Goal: Navigation & Orientation: Find specific page/section

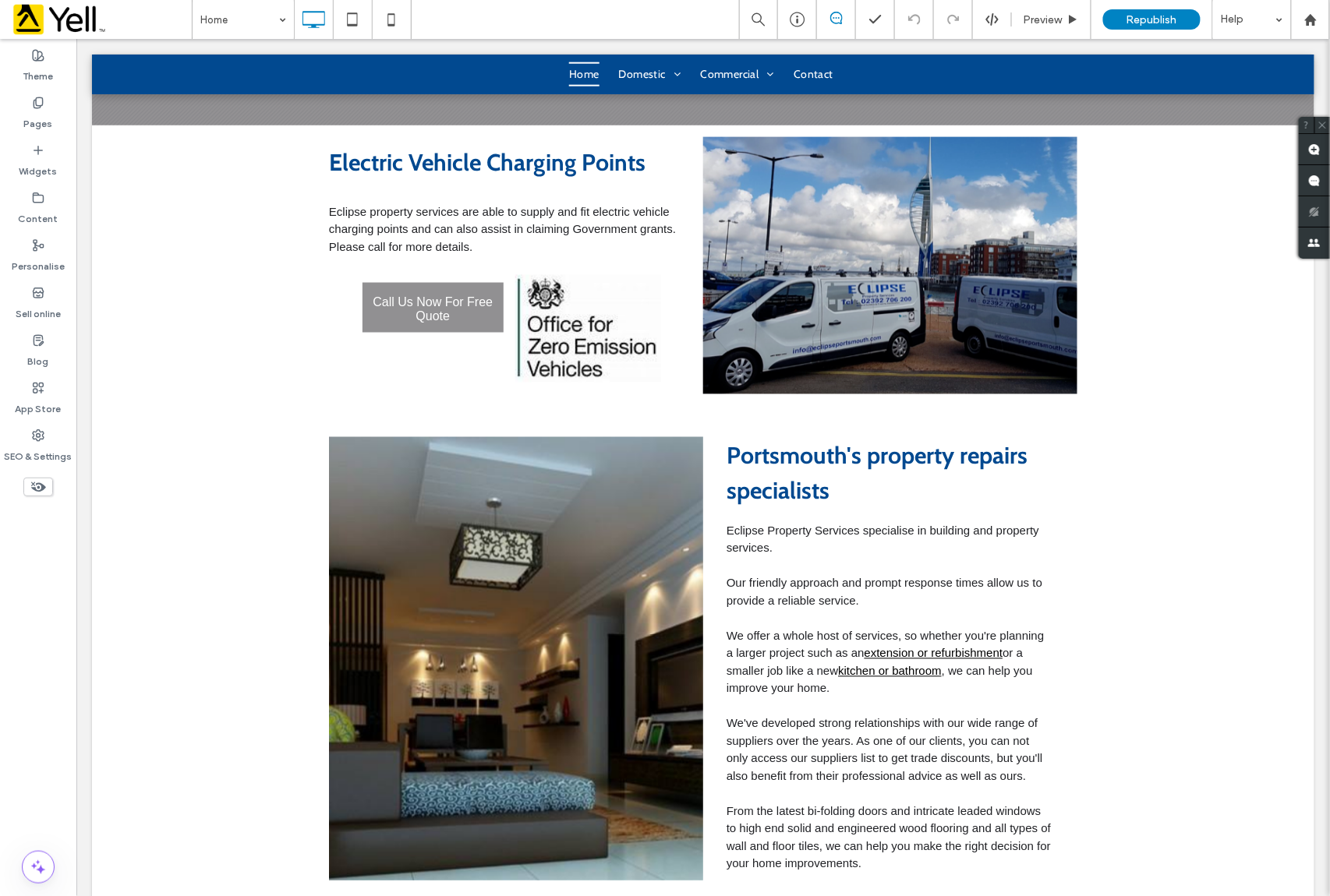
scroll to position [831, 0]
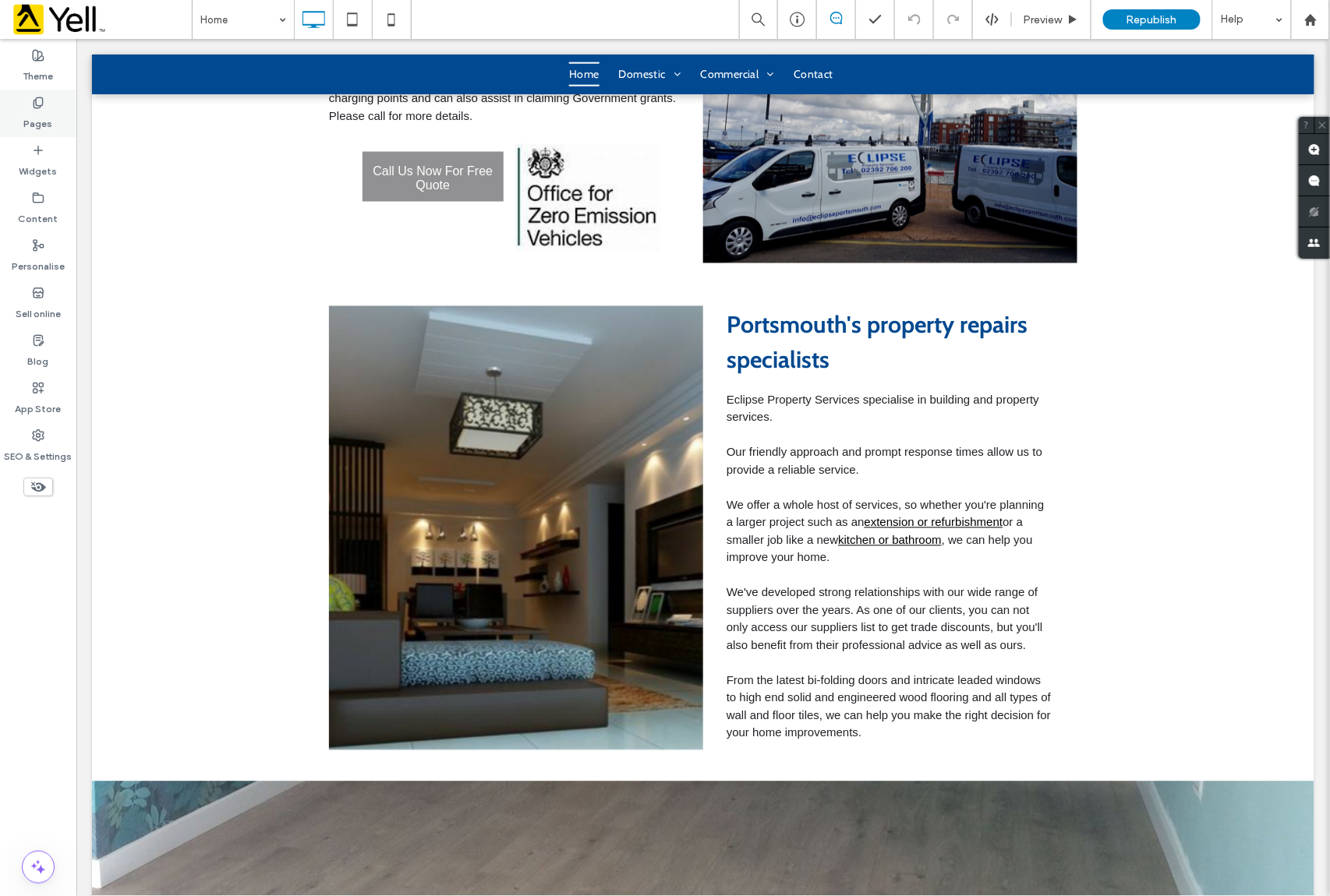
click at [45, 111] on label "Pages" at bounding box center [38, 120] width 28 height 22
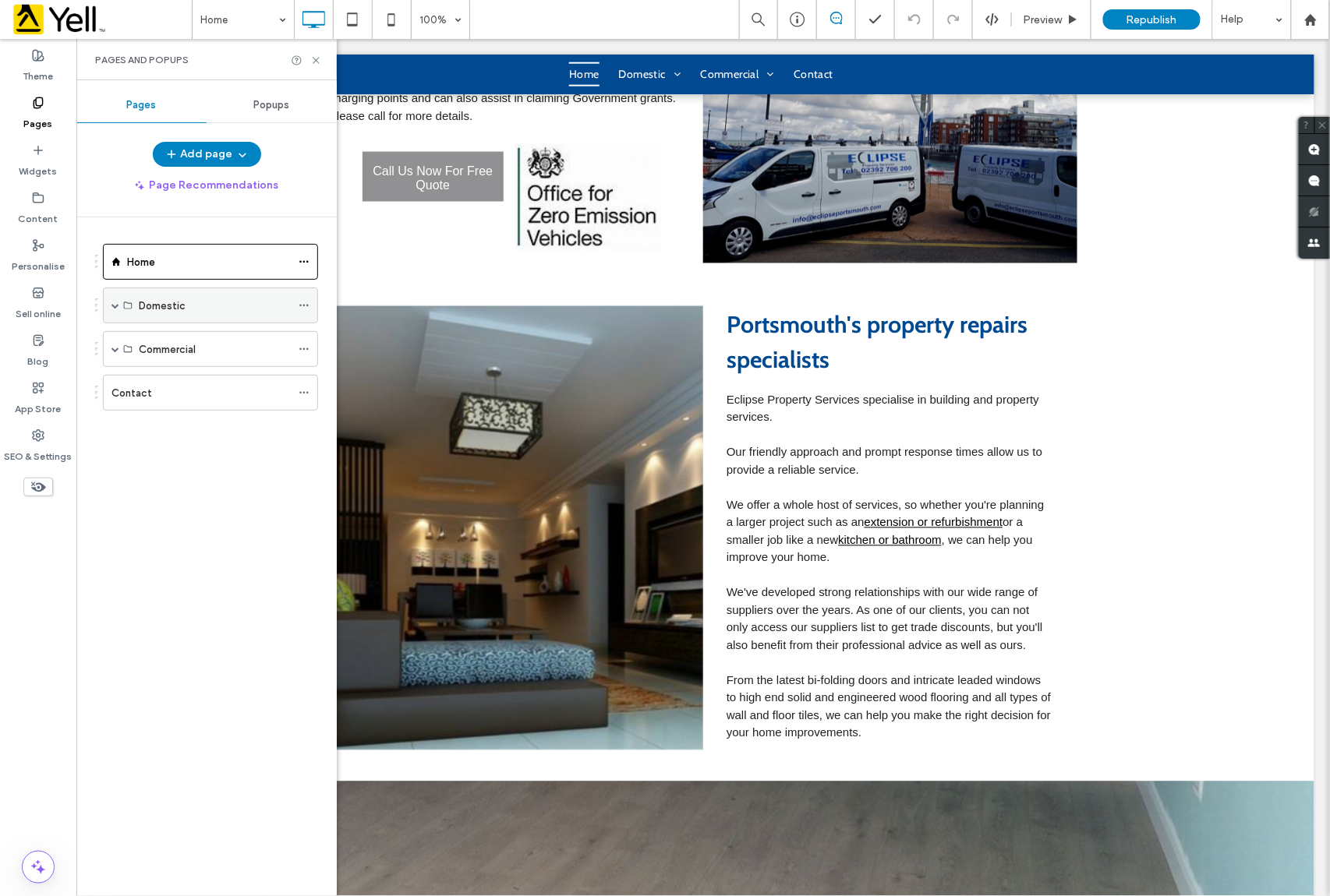
click at [112, 307] on span at bounding box center [115, 306] width 8 height 8
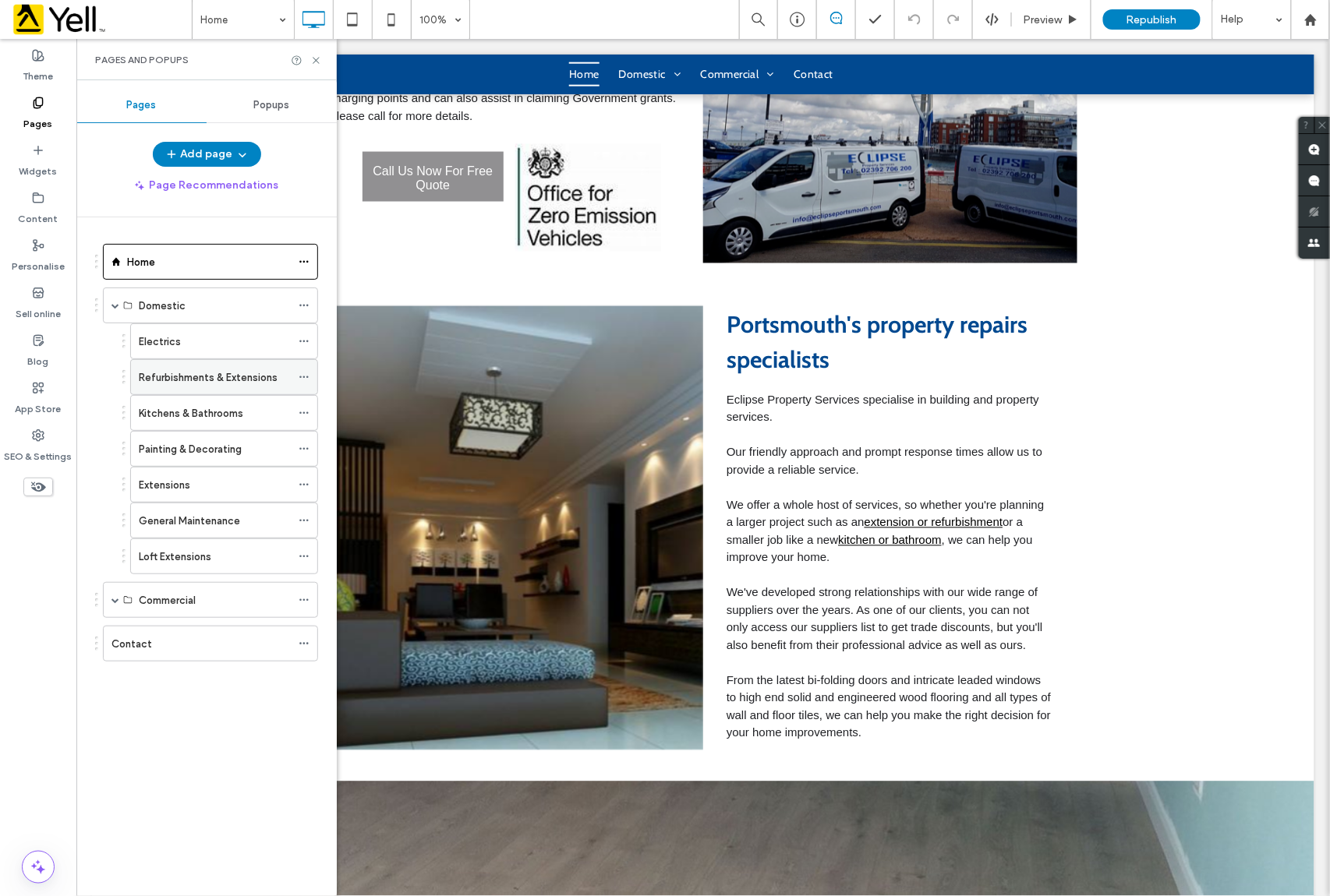
click at [207, 384] on label "Refurbishments & Extensions" at bounding box center [208, 378] width 139 height 28
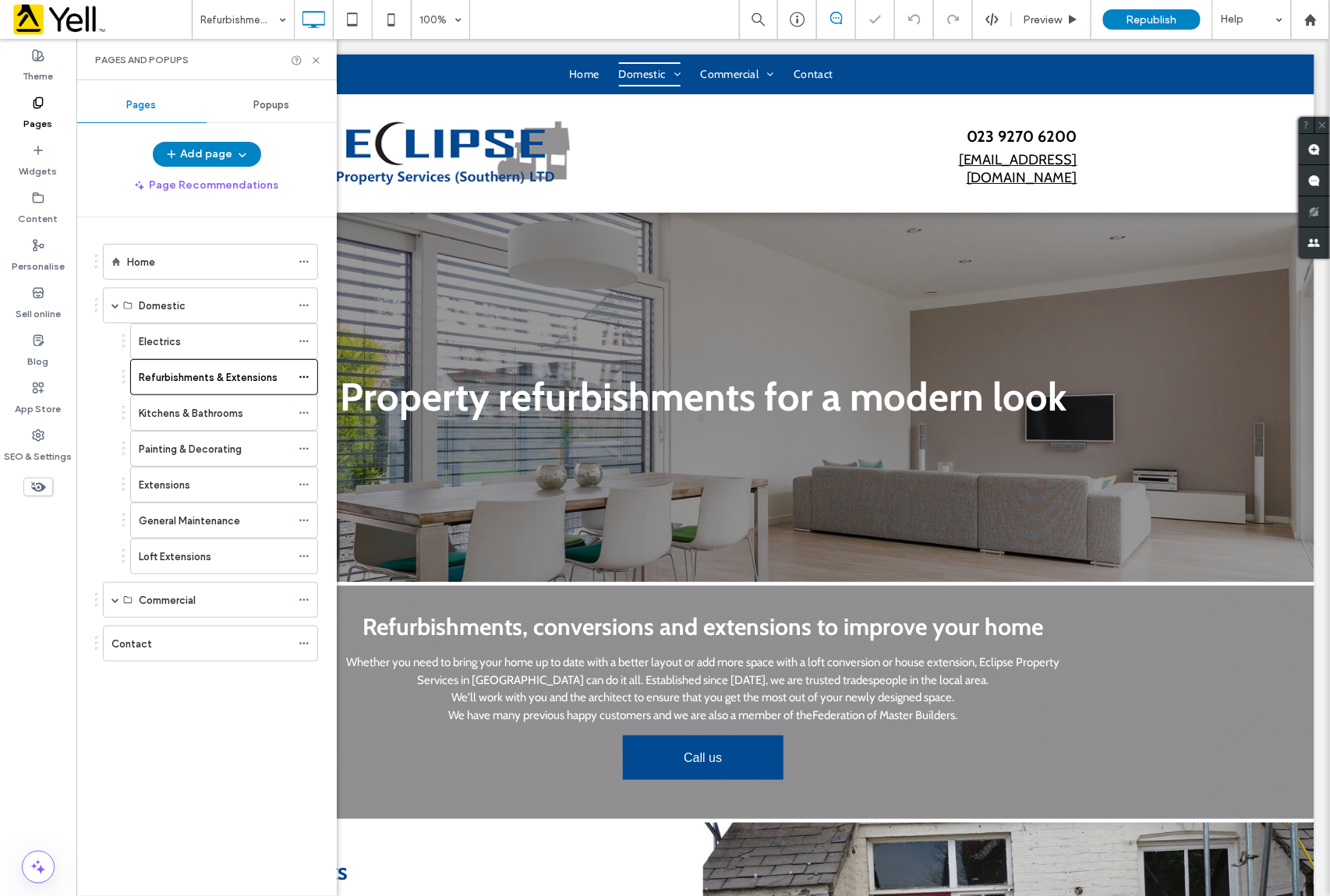
click at [315, 50] on div "Pages and Popups" at bounding box center [206, 60] width 260 height 42
click at [313, 60] on icon at bounding box center [316, 60] width 11 height 11
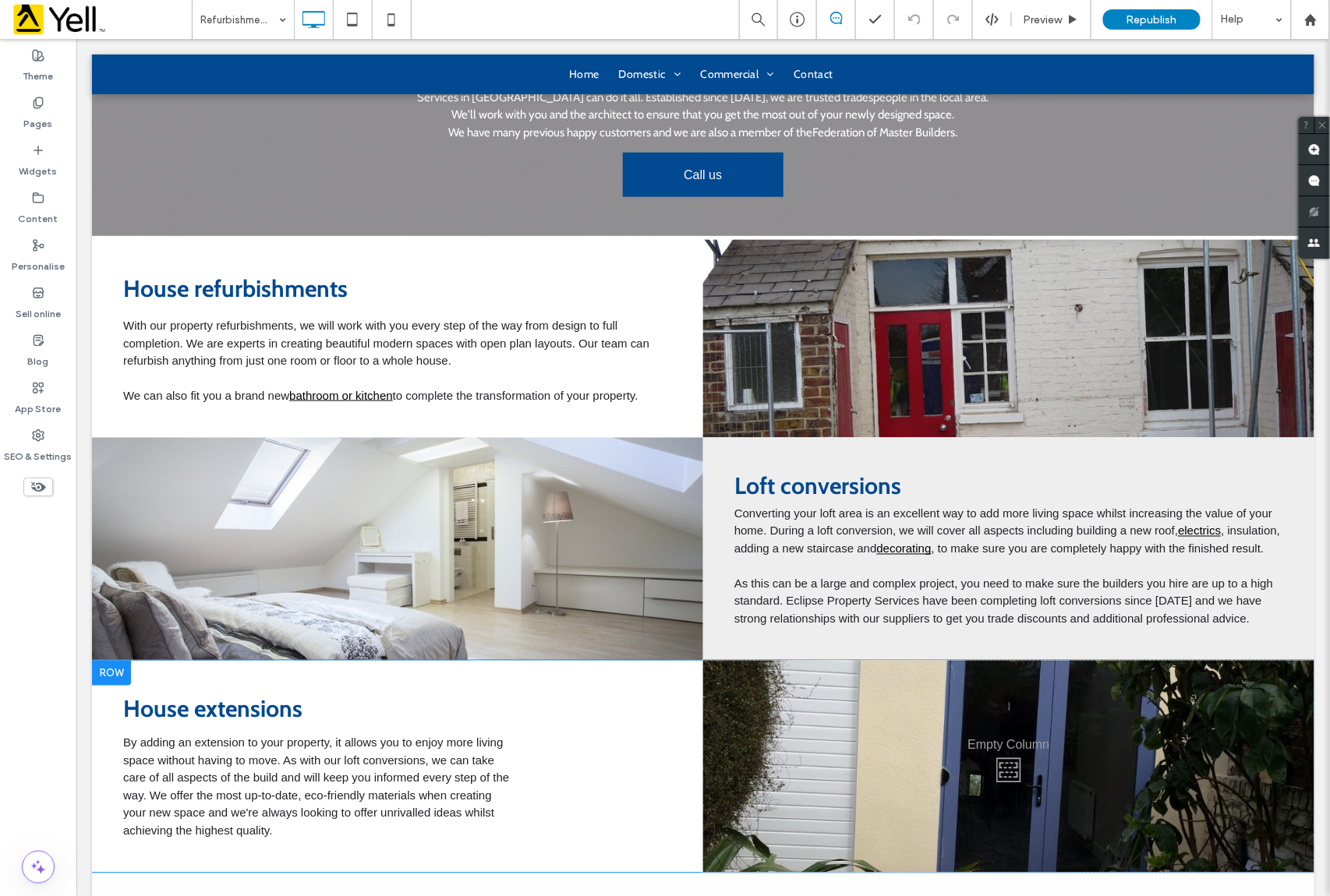
scroll to position [727, 0]
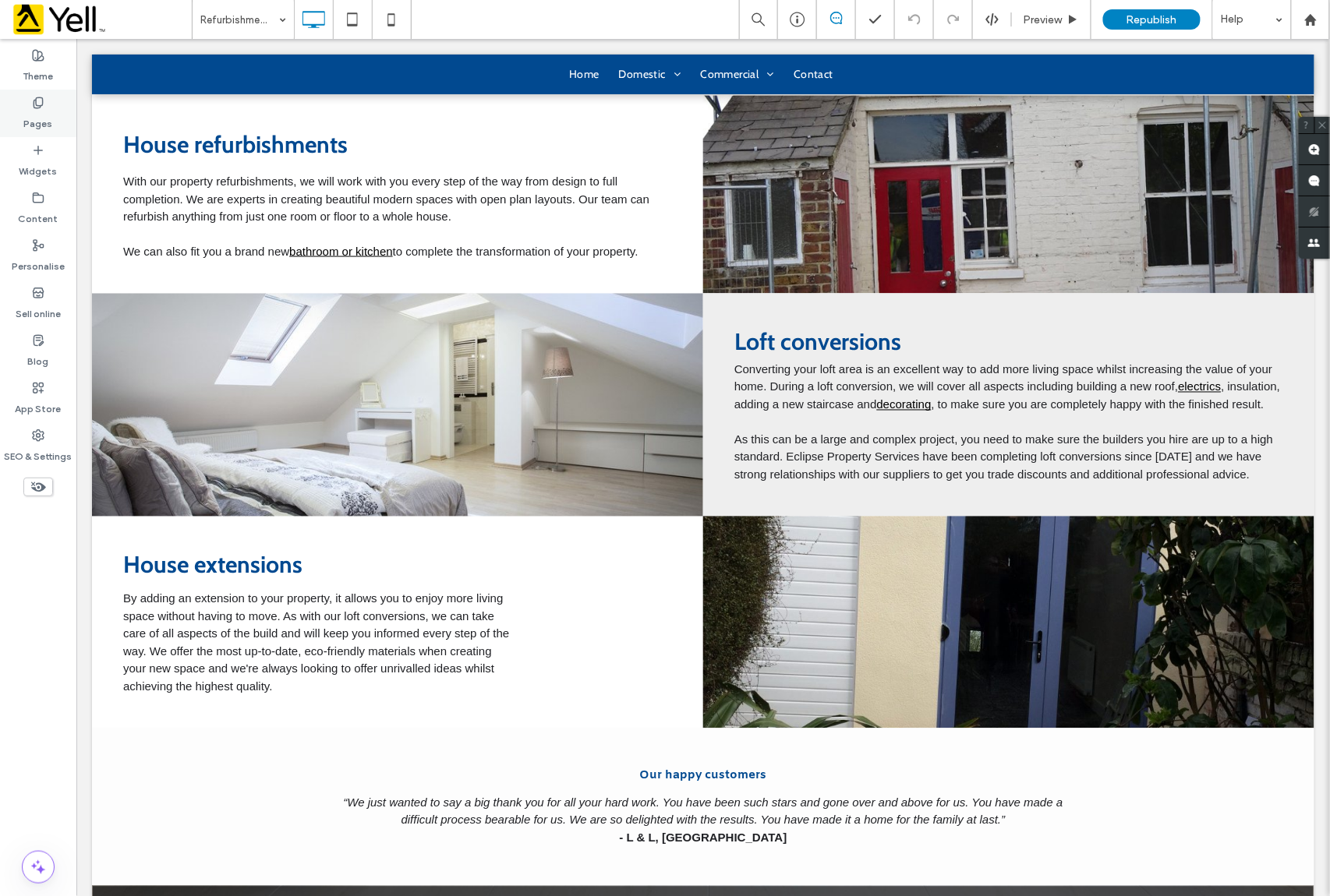
click at [27, 122] on label "Pages" at bounding box center [38, 120] width 28 height 22
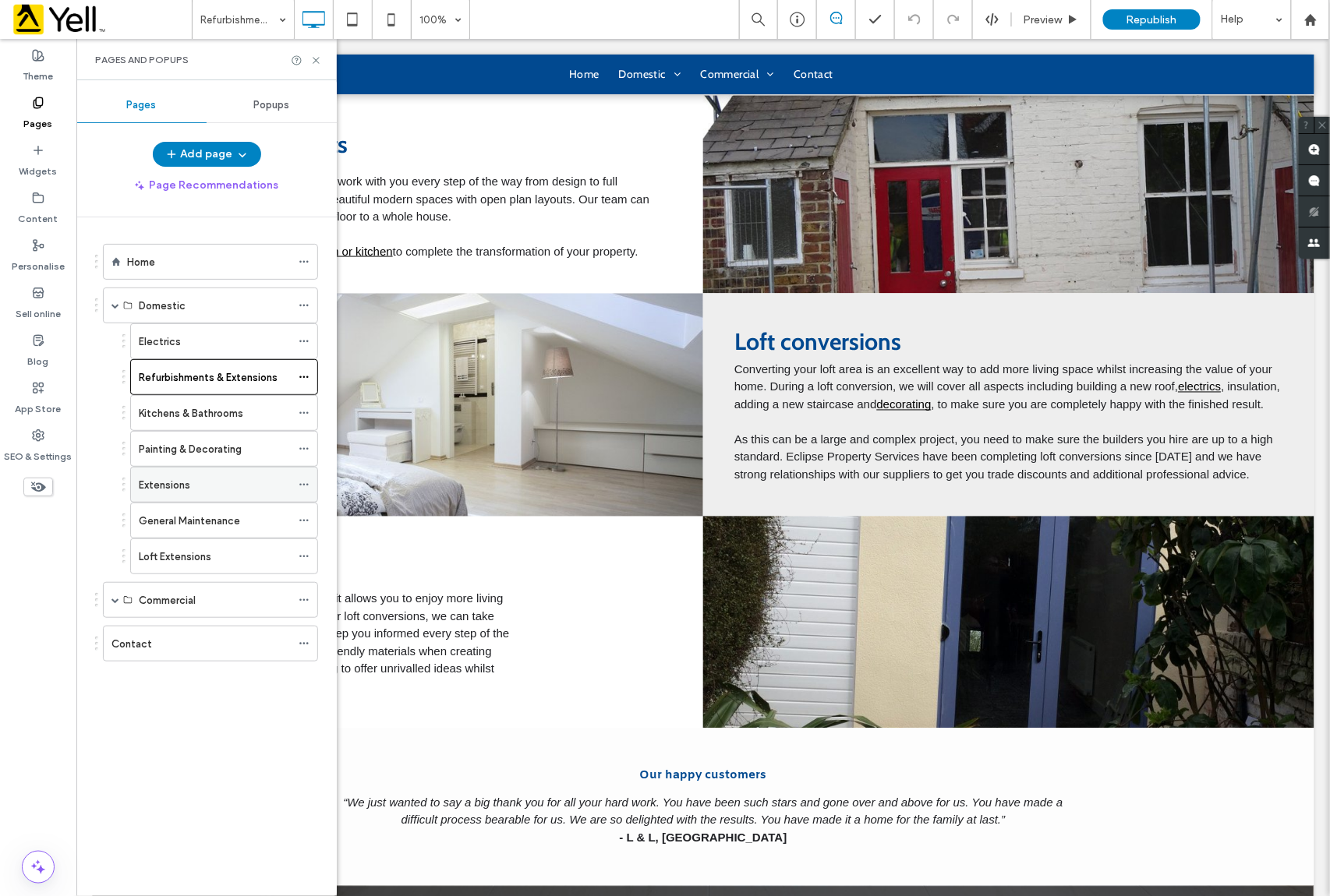
click at [181, 487] on label "Extensions" at bounding box center [164, 485] width 51 height 28
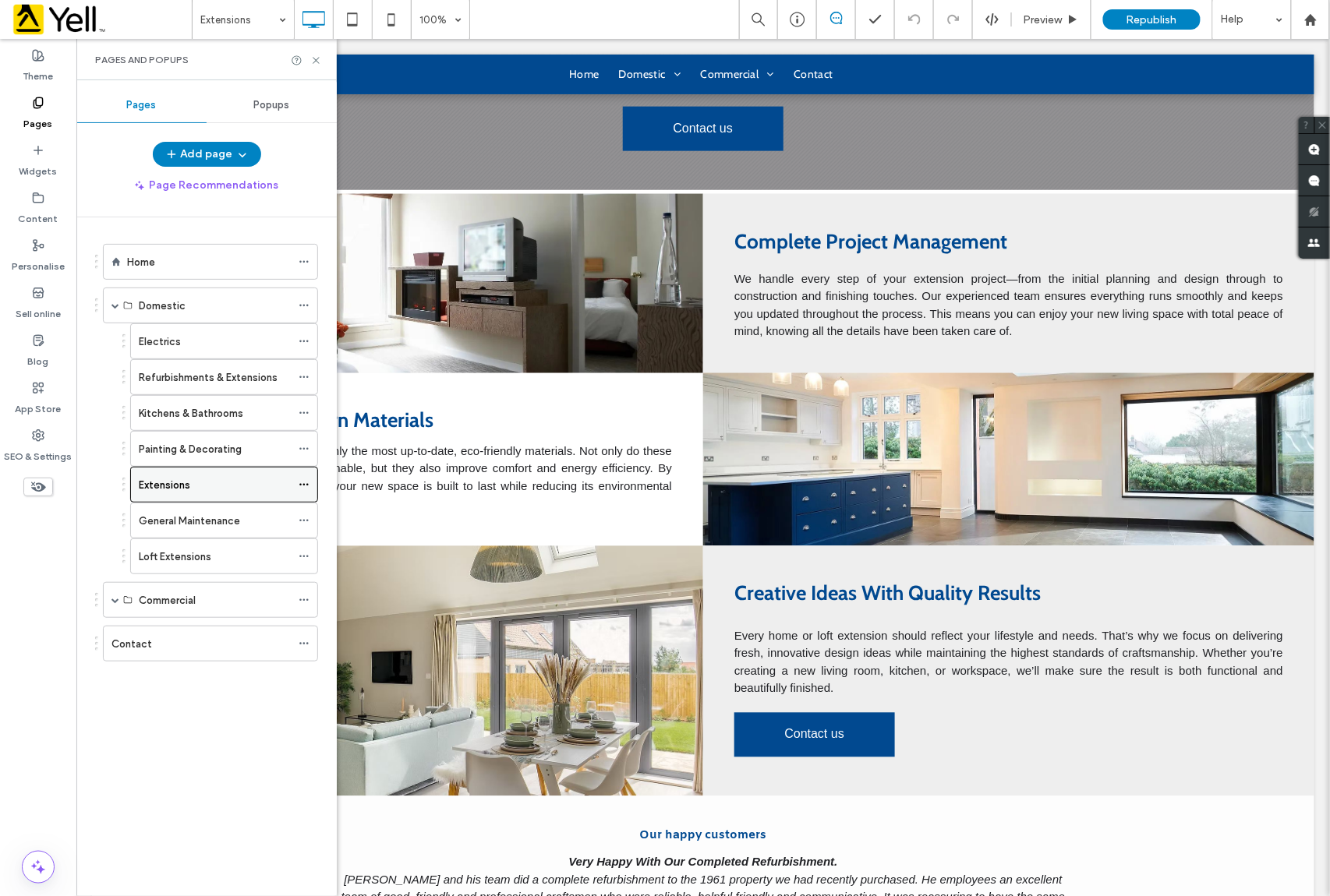
scroll to position [624, 0]
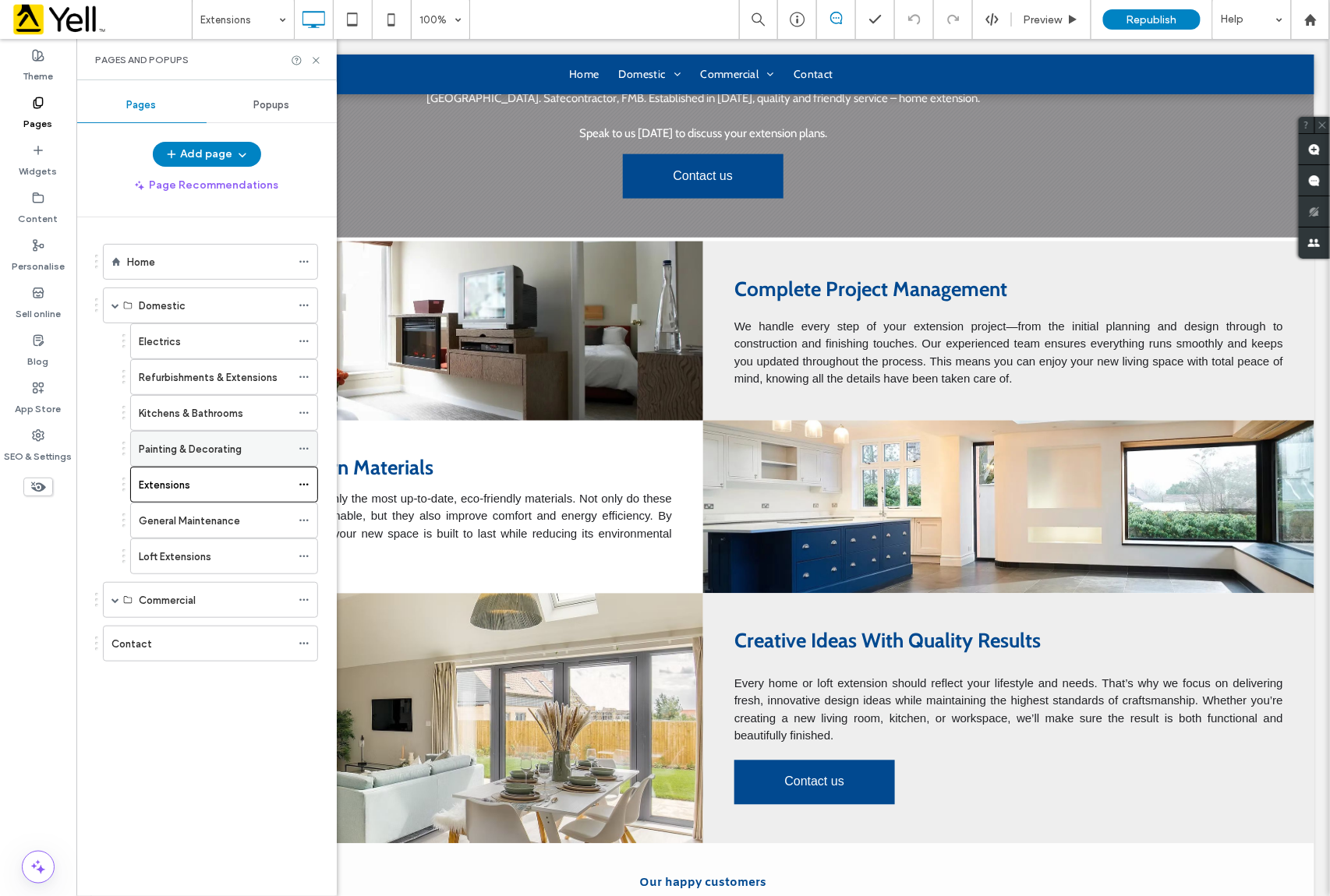
click at [301, 451] on use at bounding box center [303, 449] width 9 height 2
click at [191, 527] on label "General Maintenance" at bounding box center [189, 521] width 102 height 28
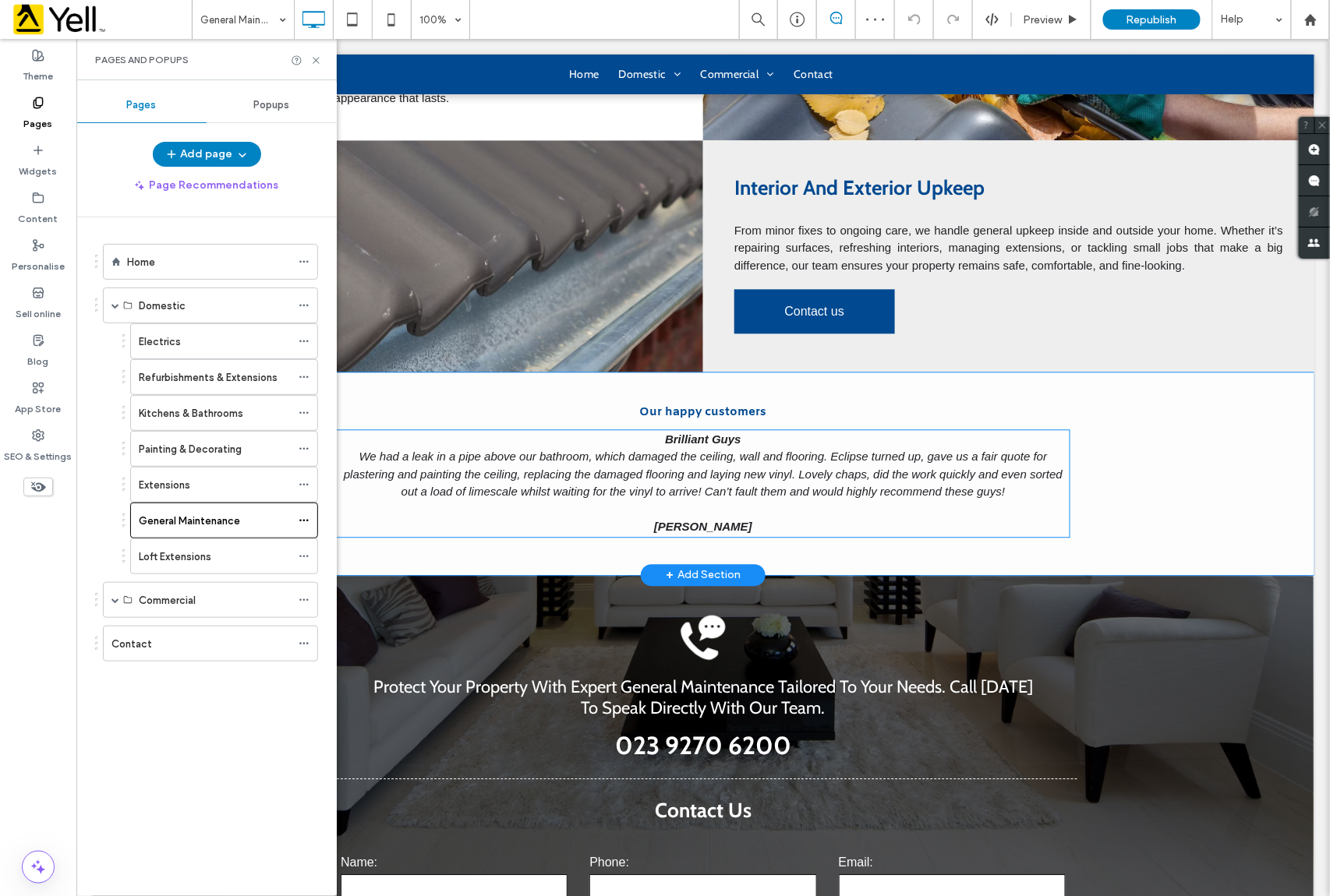
scroll to position [1039, 0]
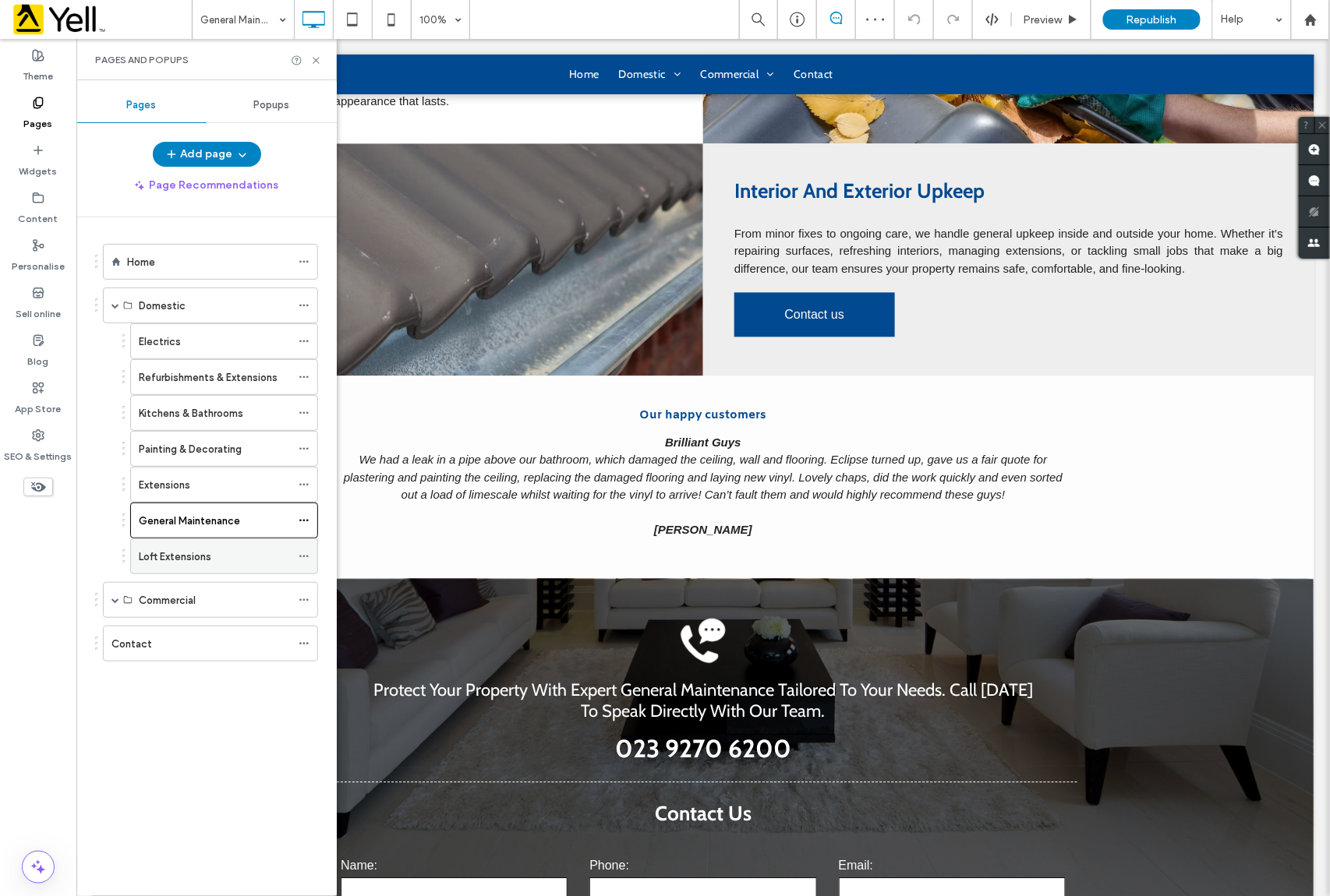
click at [211, 562] on label "Loft Extensions" at bounding box center [175, 556] width 72 height 28
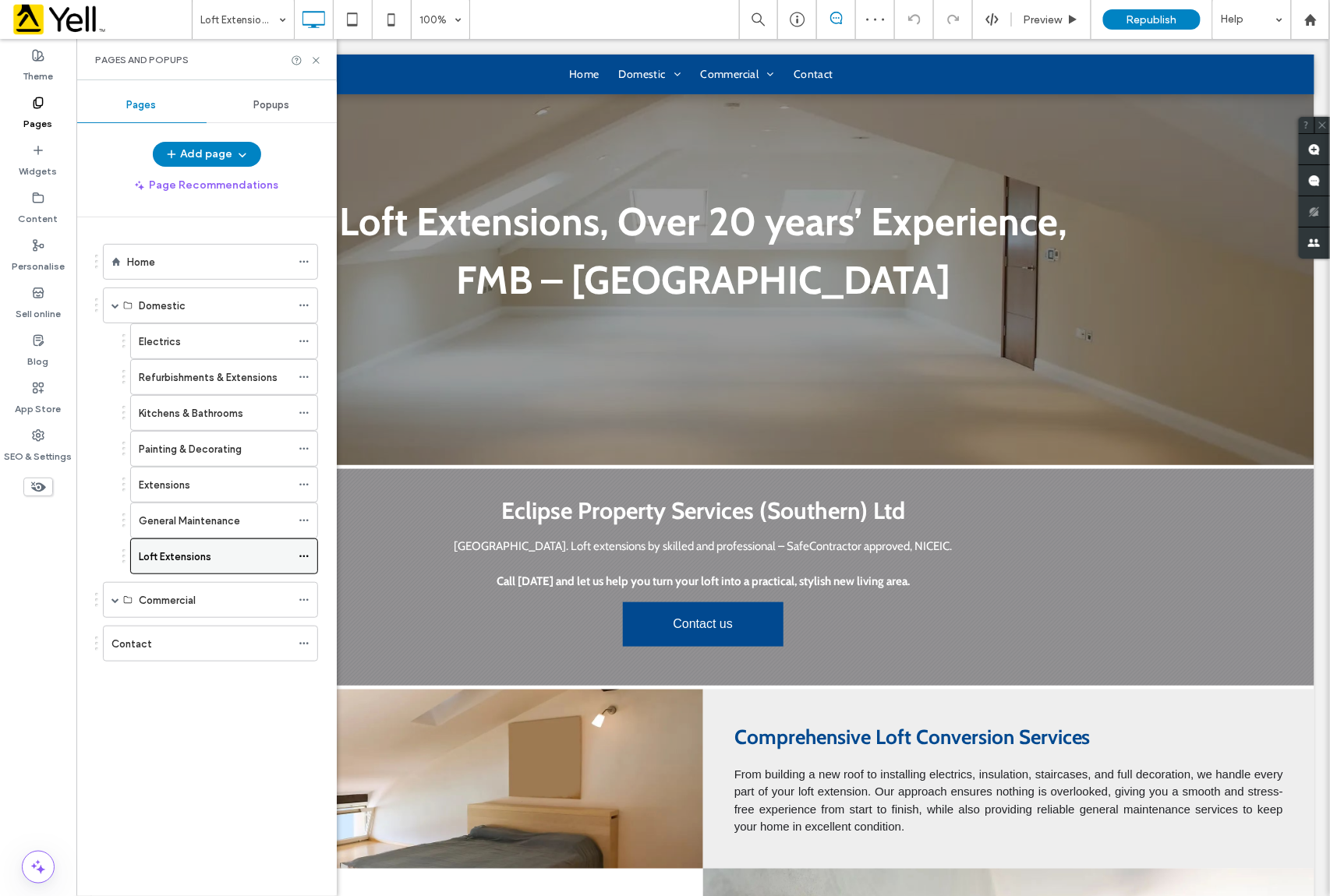
scroll to position [312, 0]
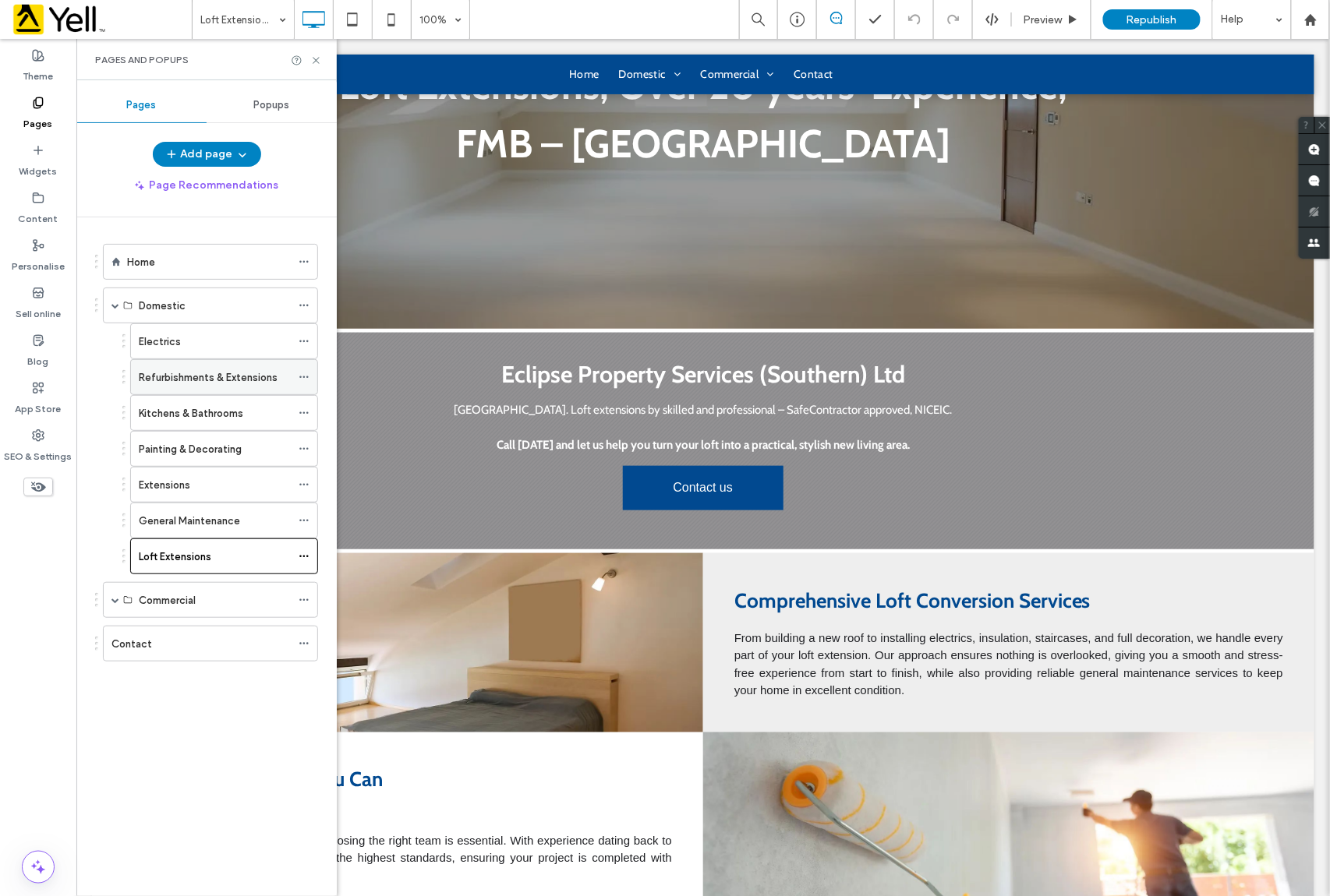
click at [200, 374] on label "Refurbishments & Extensions" at bounding box center [208, 378] width 139 height 28
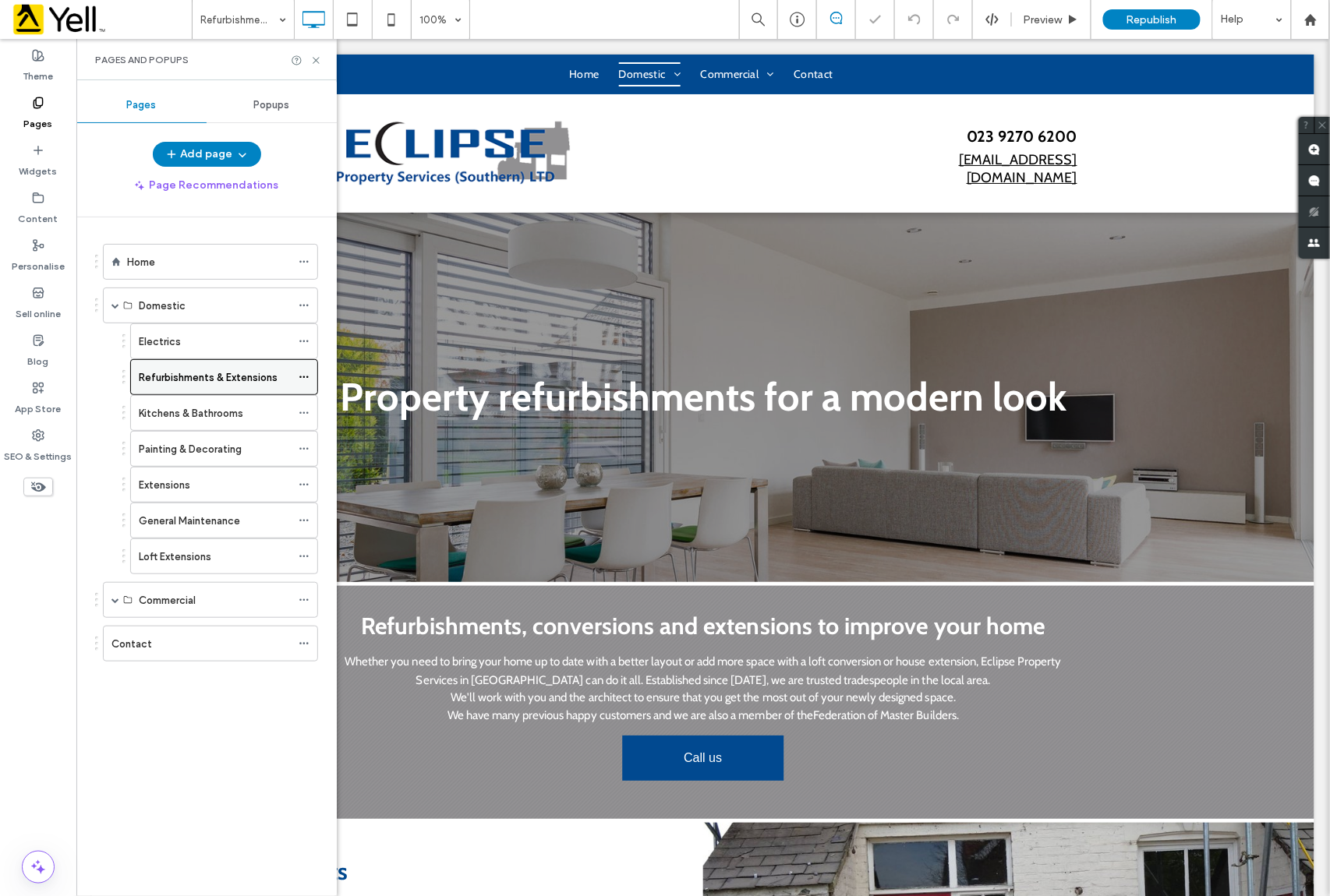
click at [300, 375] on icon at bounding box center [304, 377] width 10 height 10
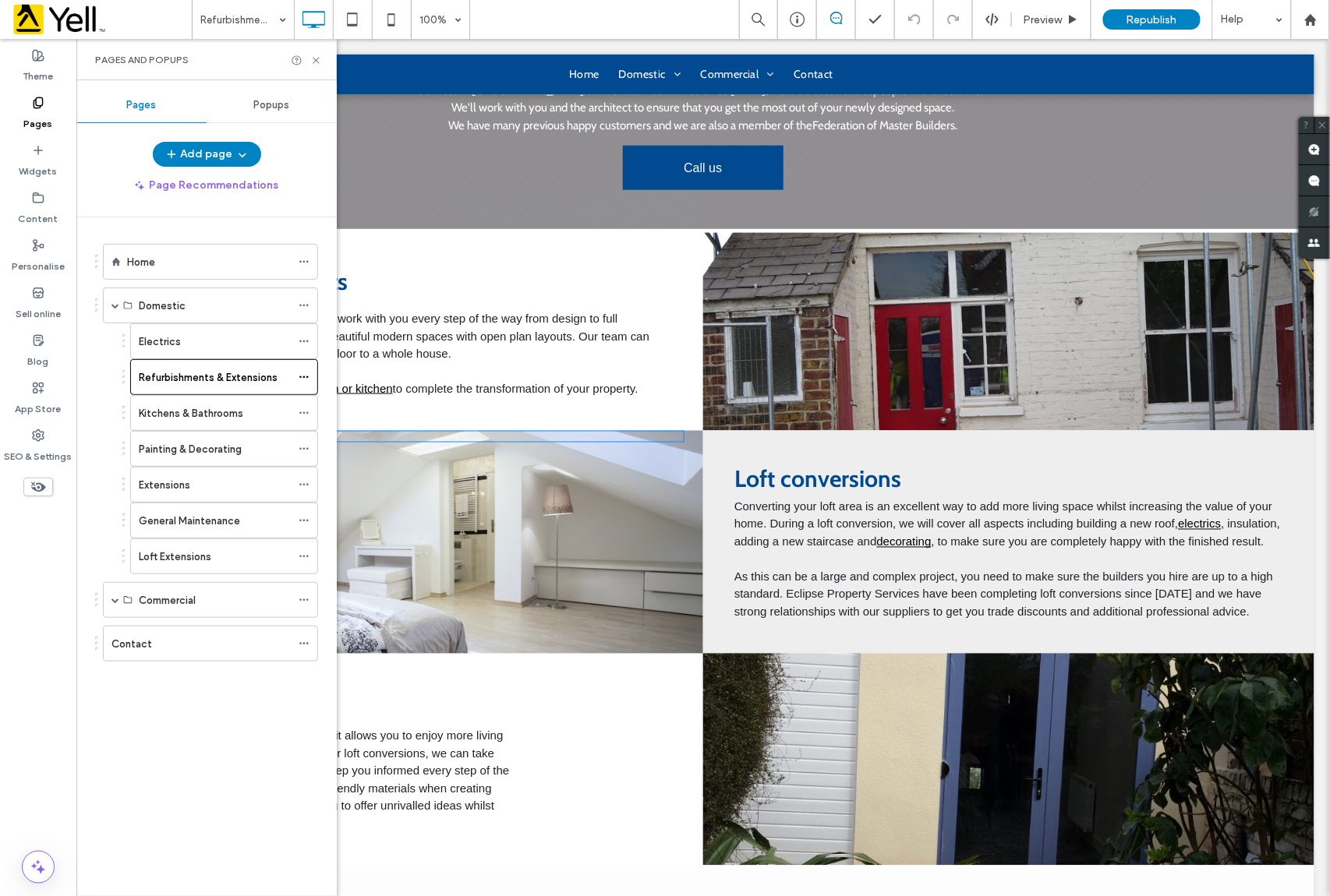
scroll to position [624, 0]
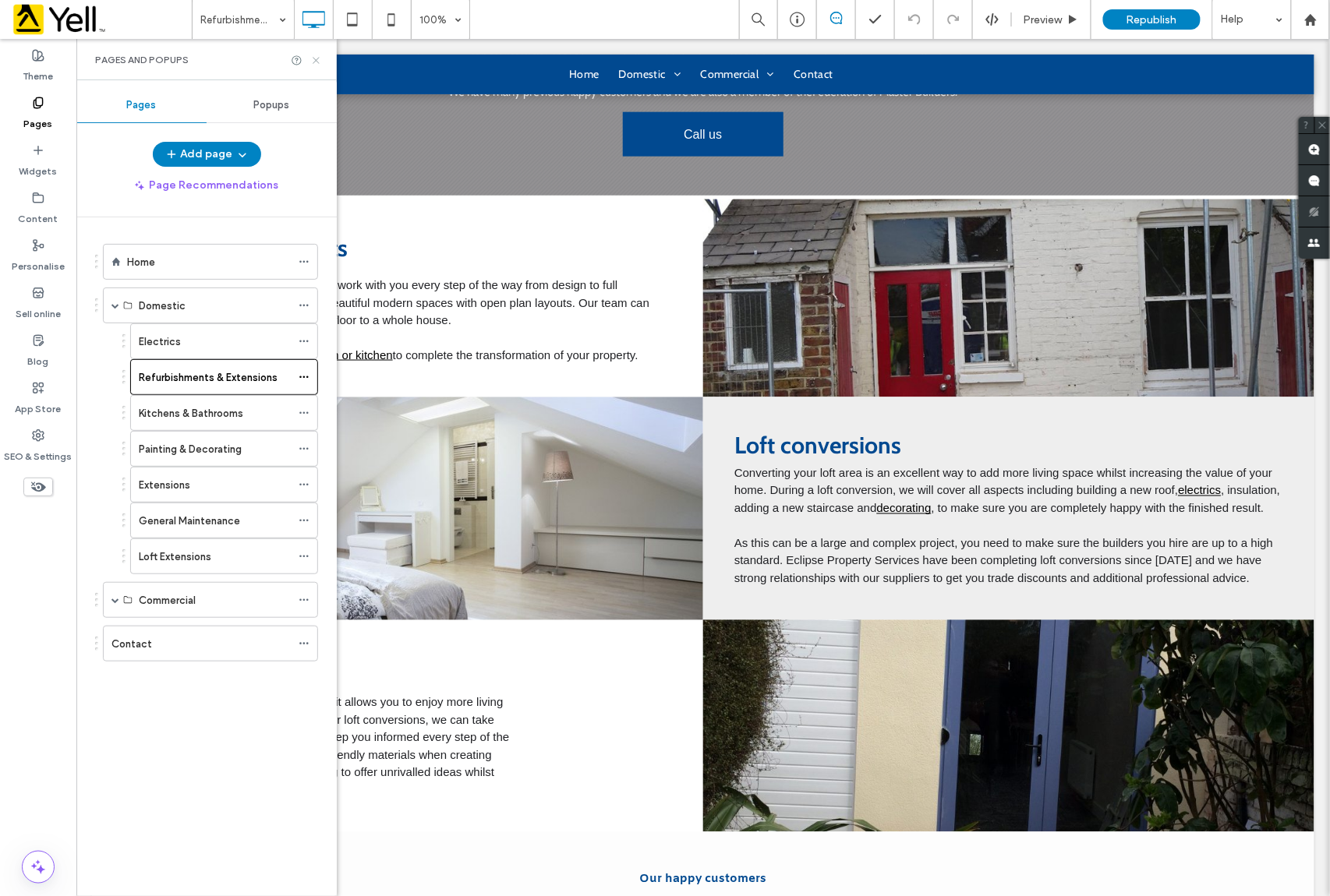
click at [312, 59] on icon at bounding box center [316, 60] width 11 height 11
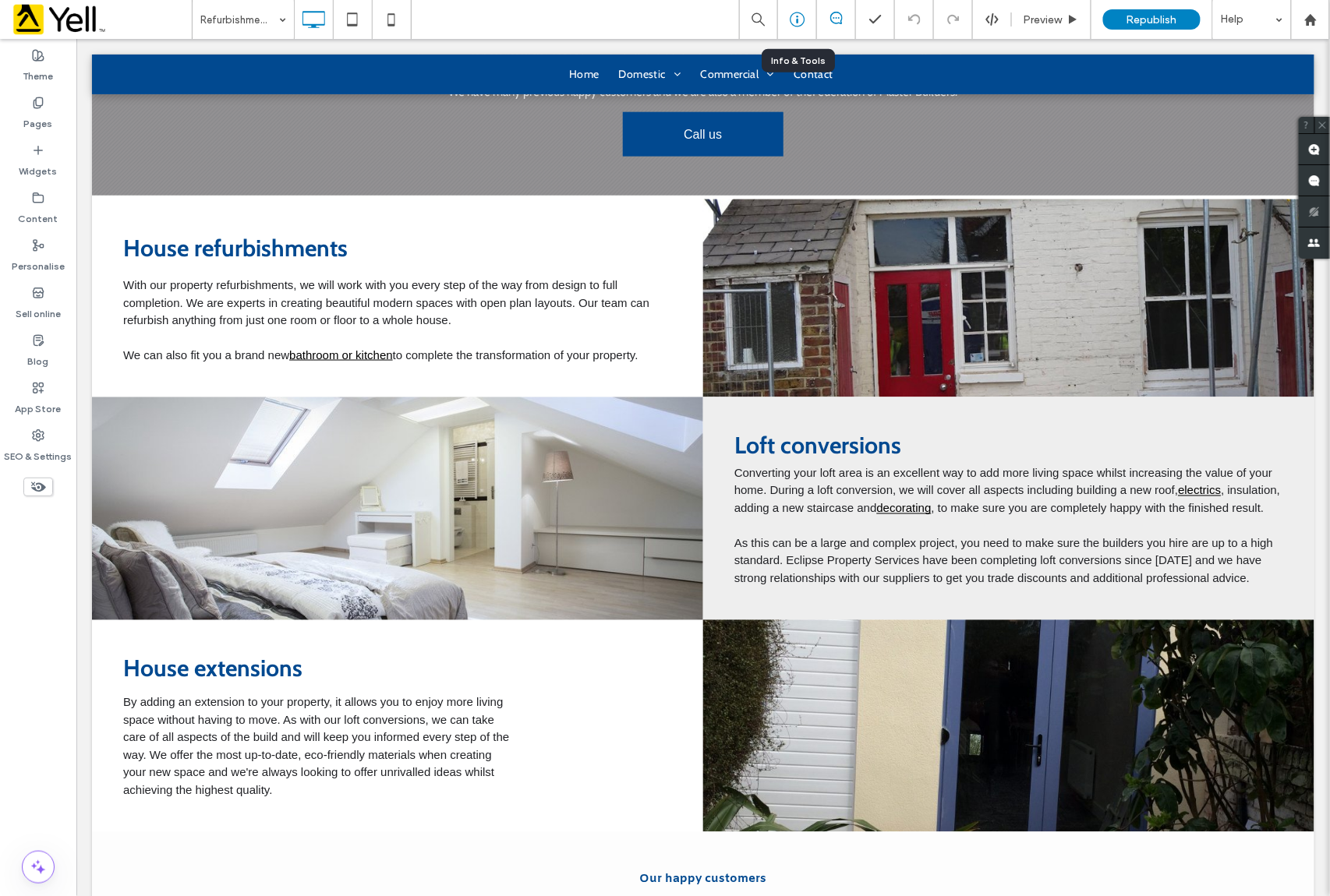
click at [796, 19] on icon at bounding box center [797, 19] width 15 height 15
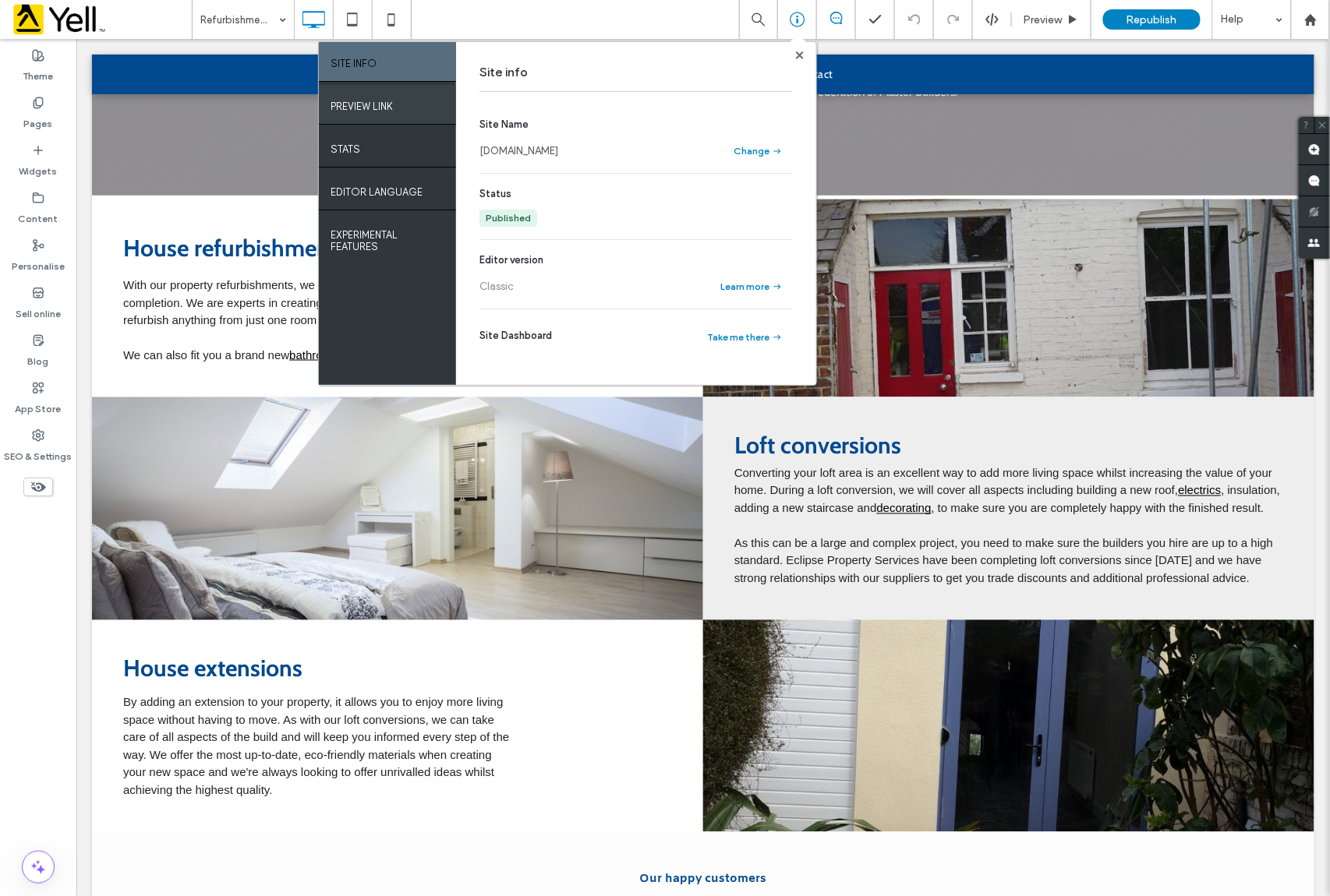
click at [395, 109] on div "PREVIEW LINK" at bounding box center [387, 104] width 138 height 39
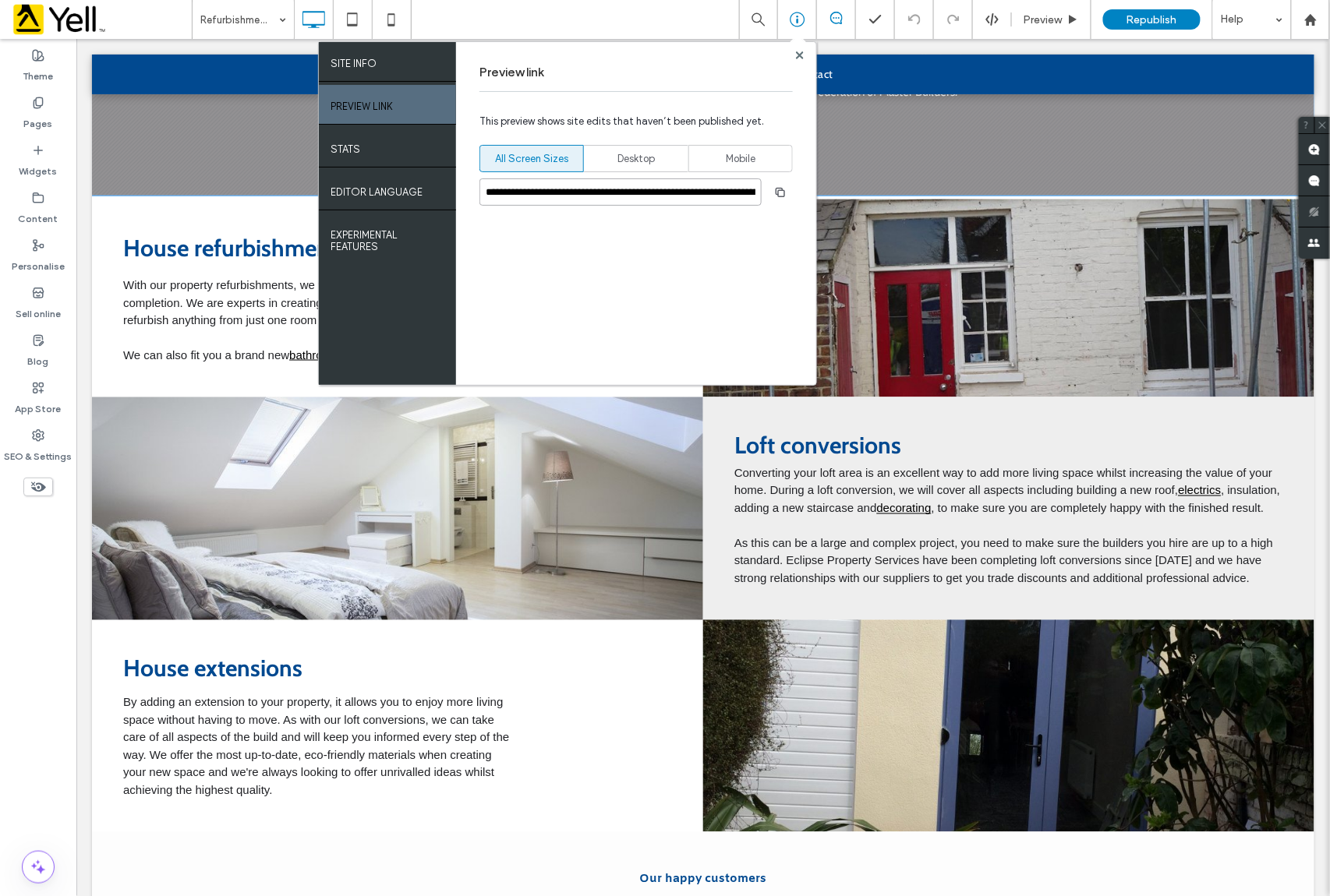
scroll to position [0, 114]
drag, startPoint x: 560, startPoint y: 233, endPoint x: 830, endPoint y: 183, distance: 274.6
click at [798, 51] on icon at bounding box center [800, 55] width 8 height 8
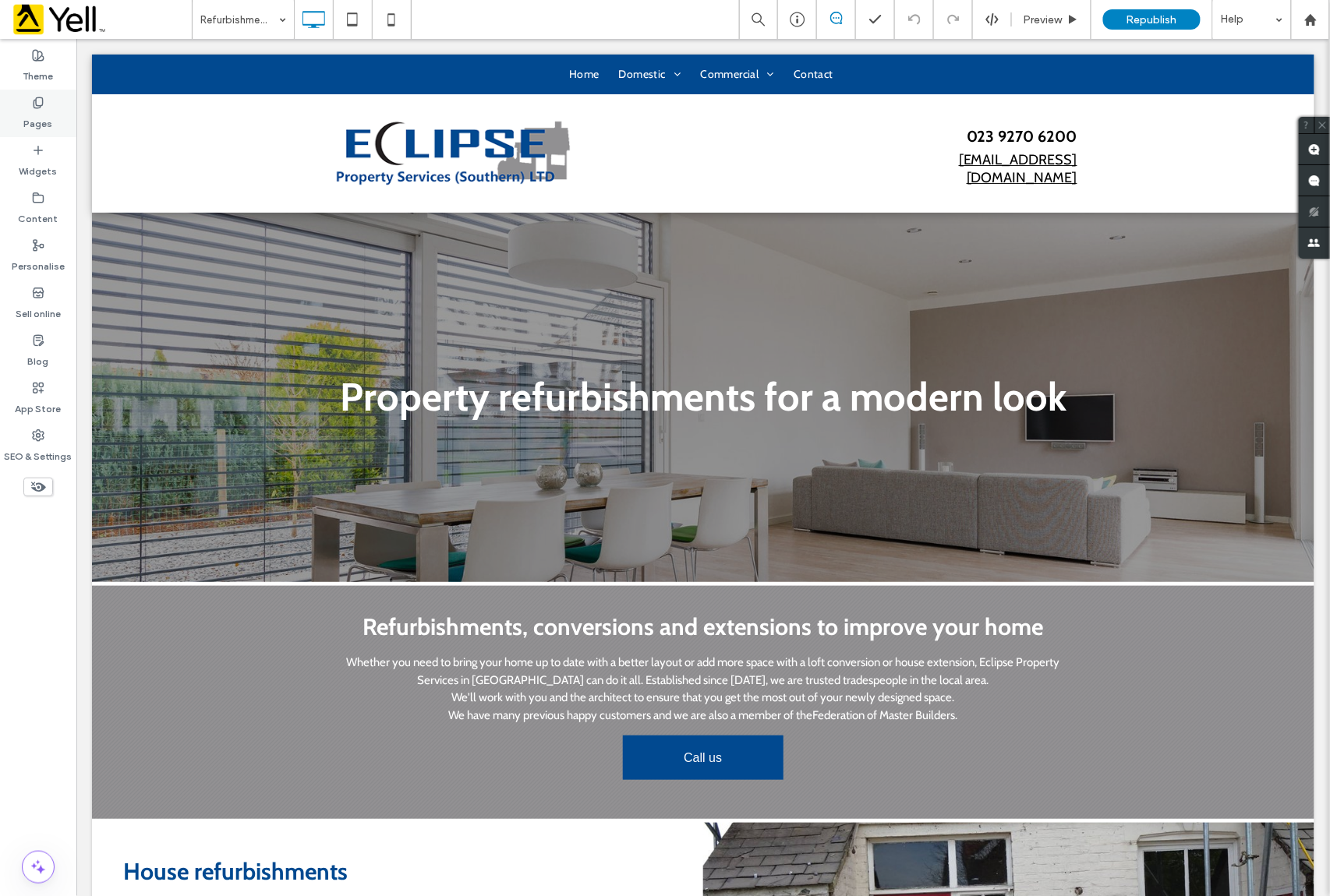
click at [42, 111] on label "Pages" at bounding box center [38, 120] width 28 height 22
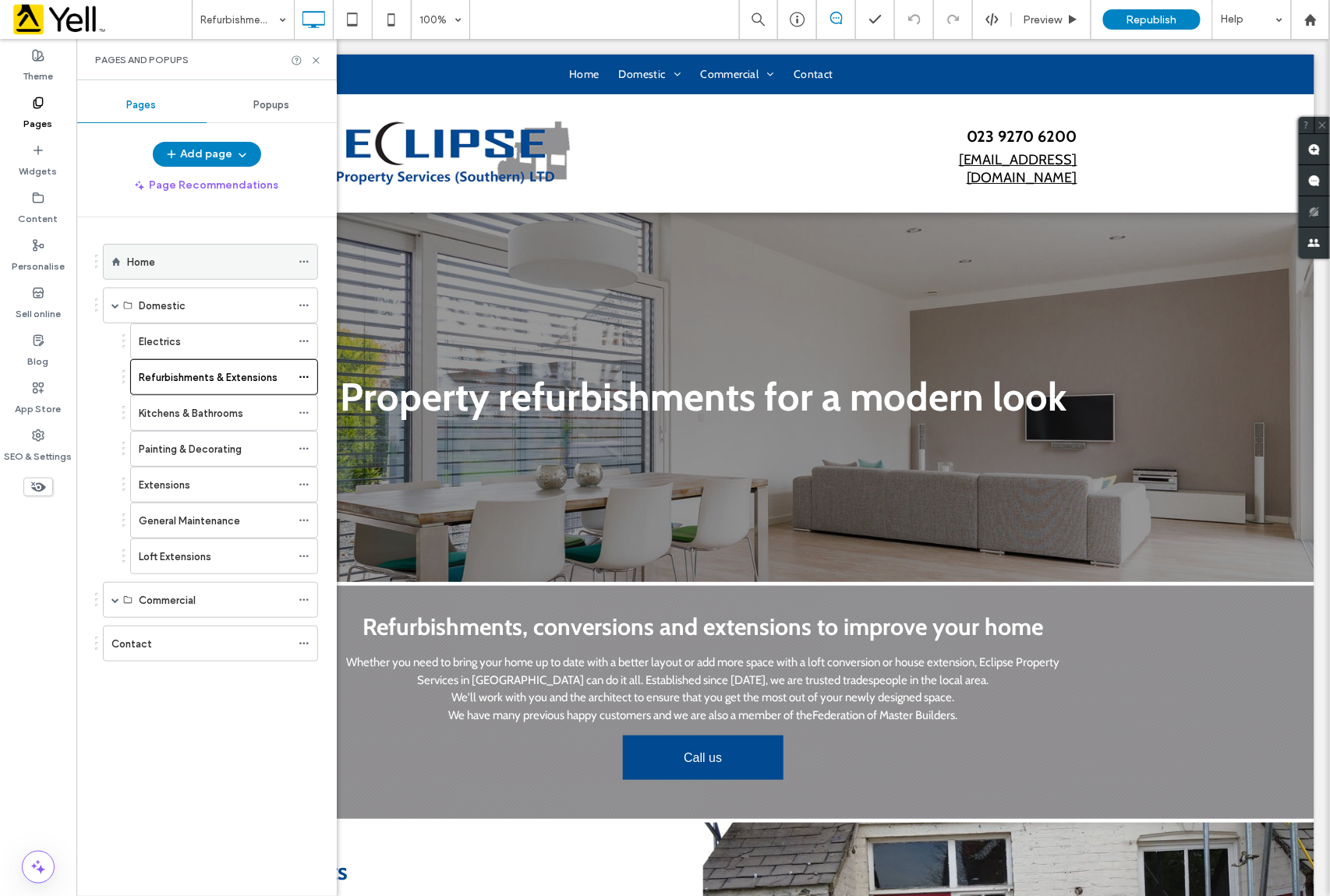
click at [178, 262] on div "Home" at bounding box center [209, 262] width 163 height 16
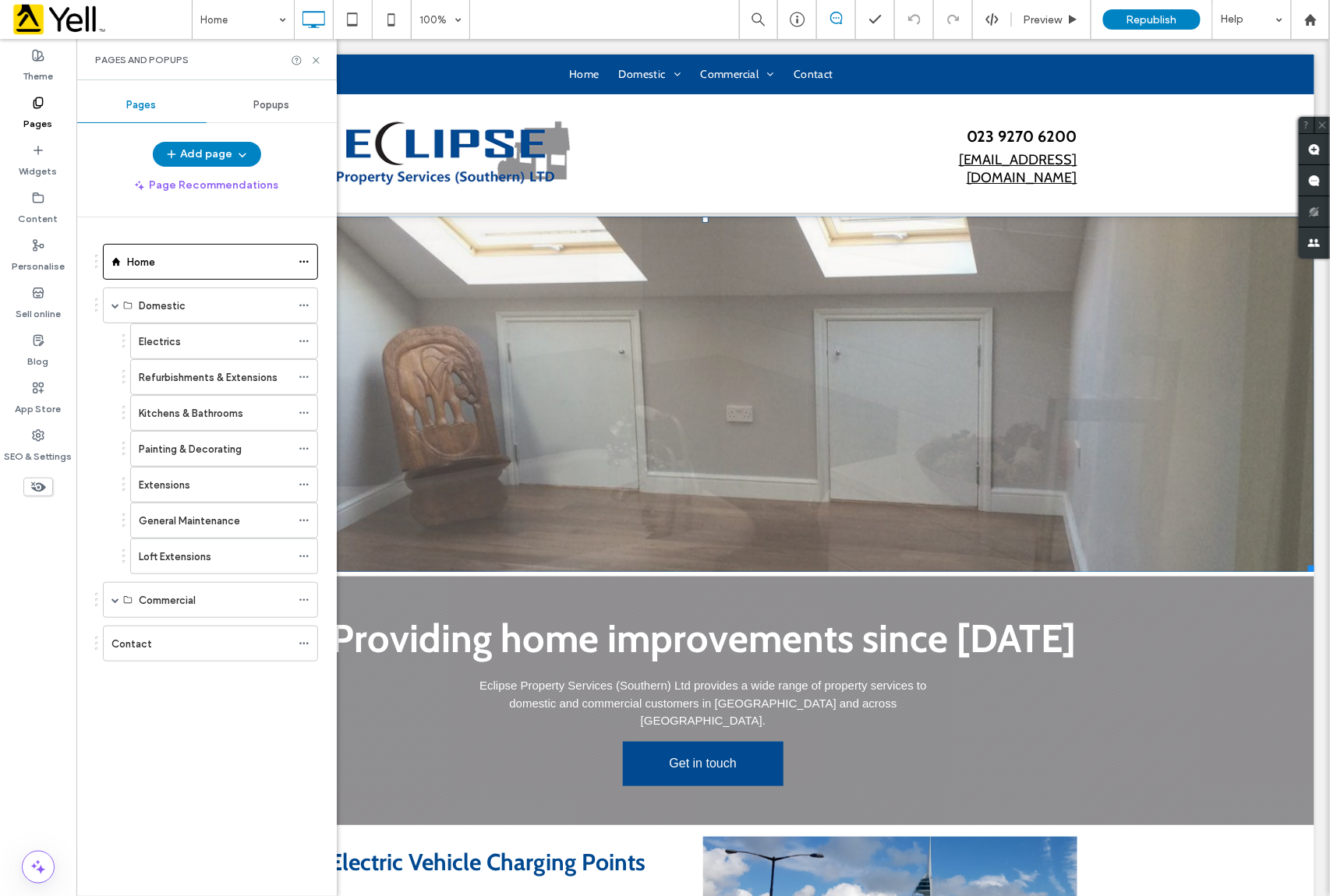
scroll to position [416, 0]
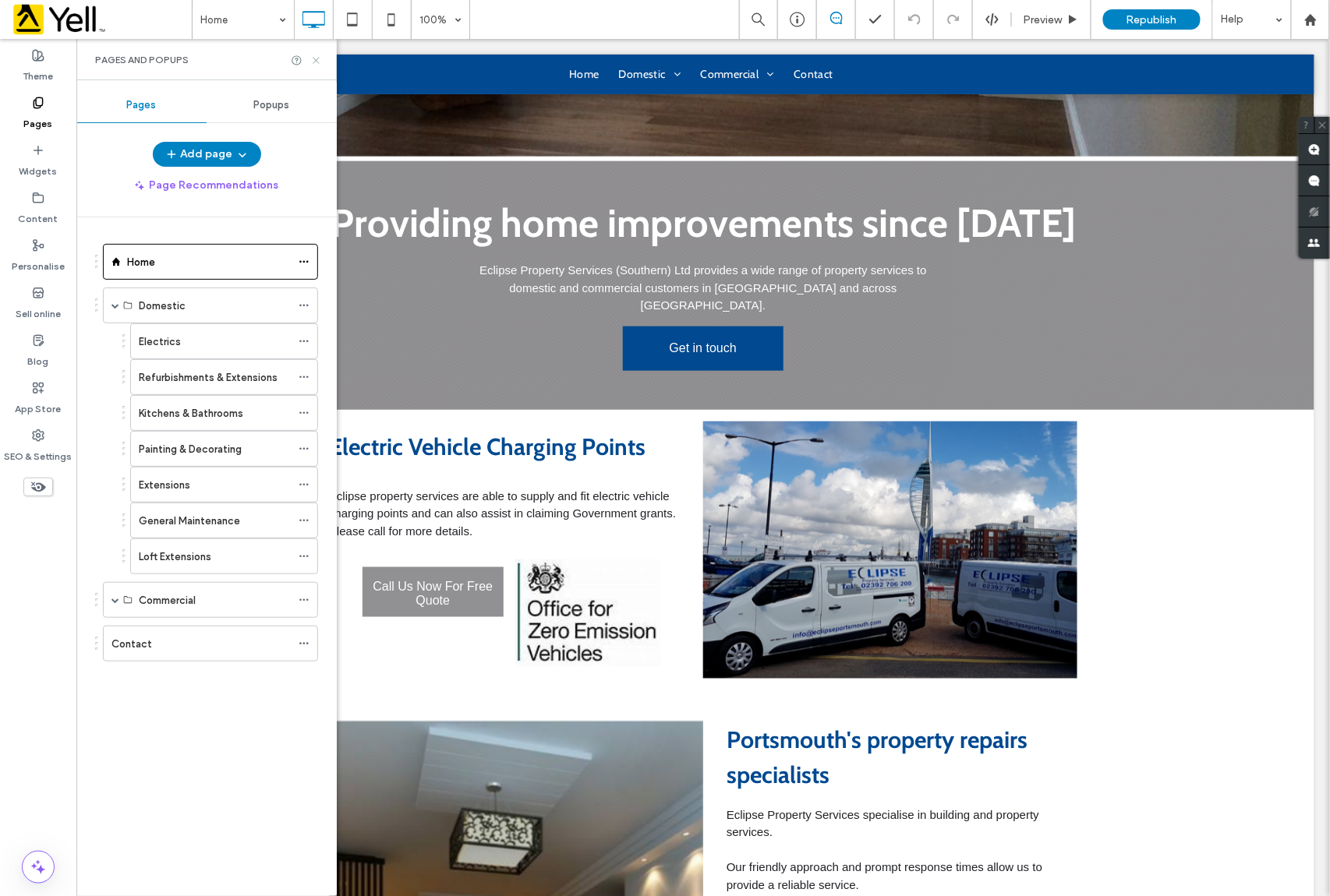
click at [315, 61] on icon at bounding box center [316, 60] width 11 height 11
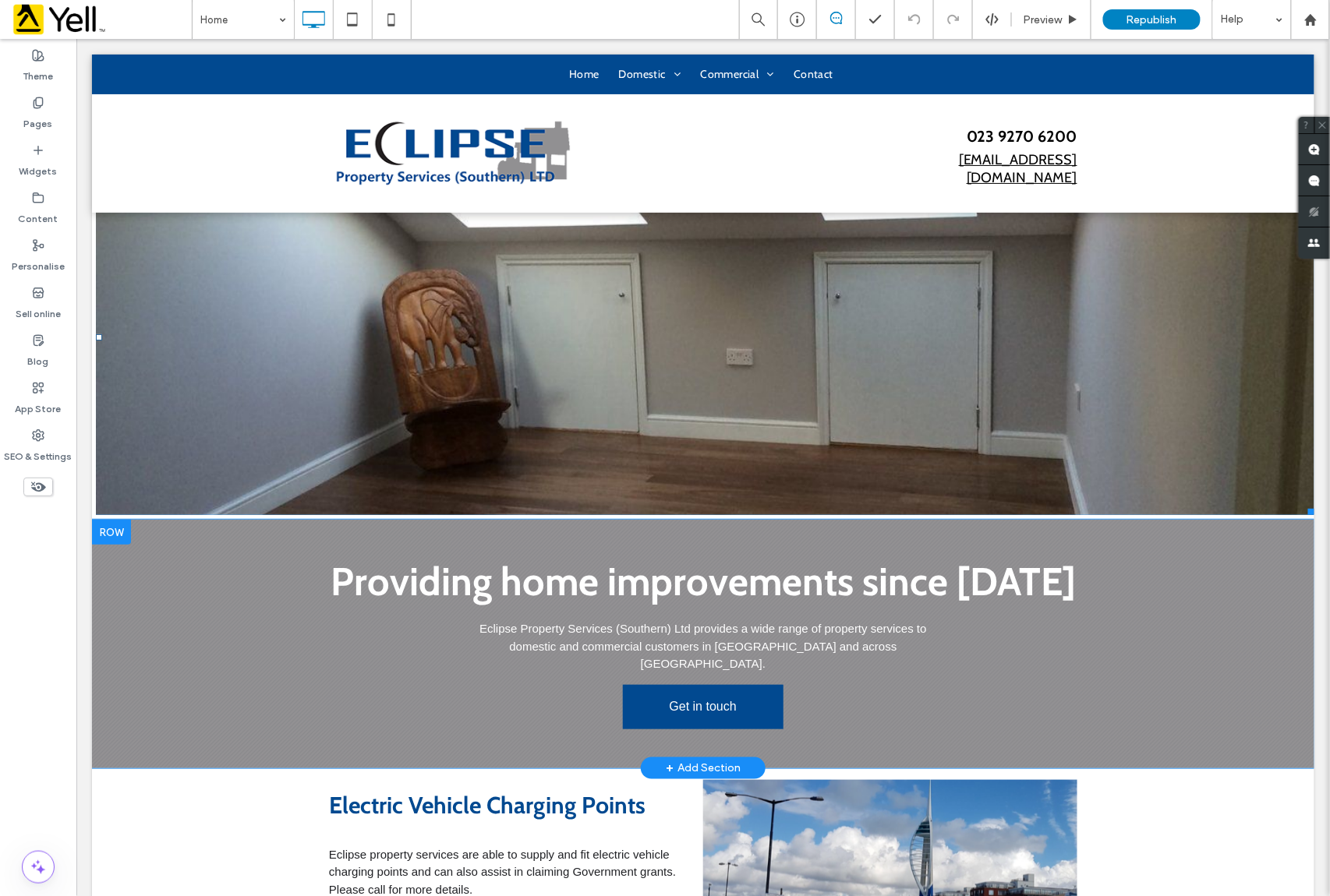
scroll to position [103, 0]
